Goal: Information Seeking & Learning: Learn about a topic

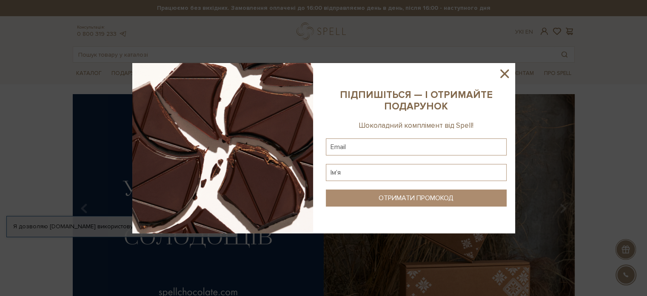
click at [506, 76] on icon at bounding box center [504, 73] width 9 height 9
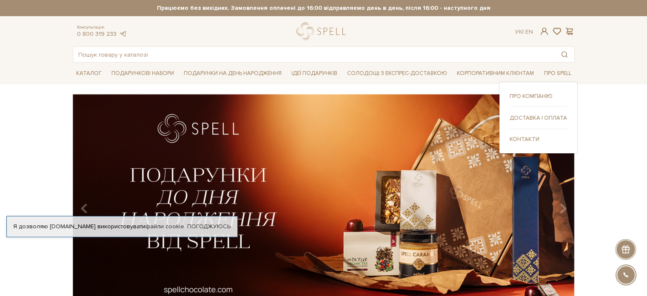
click at [531, 94] on link "Про компанію" at bounding box center [538, 96] width 57 height 8
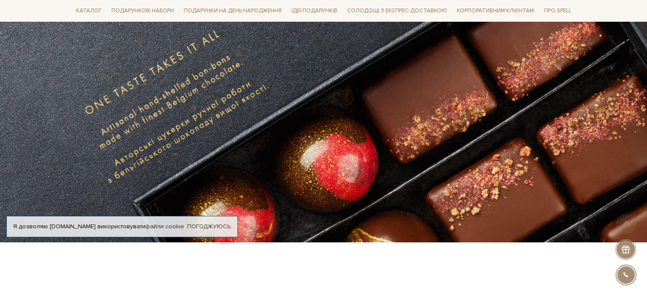
scroll to position [100, 0]
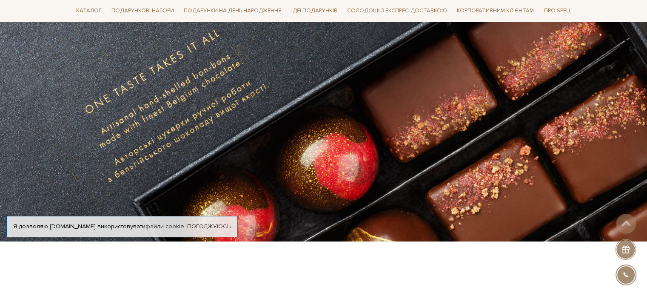
click at [444, 188] on div at bounding box center [324, 118] width 512 height 191
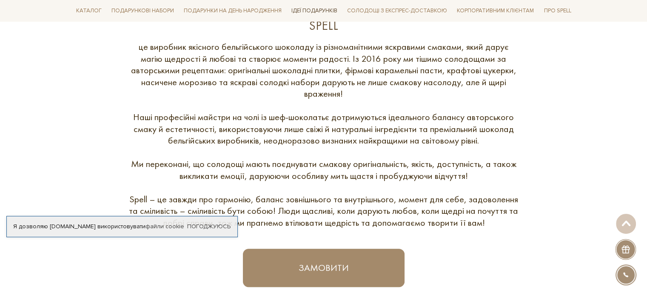
scroll to position [385, 0]
